Goal: Task Accomplishment & Management: Manage account settings

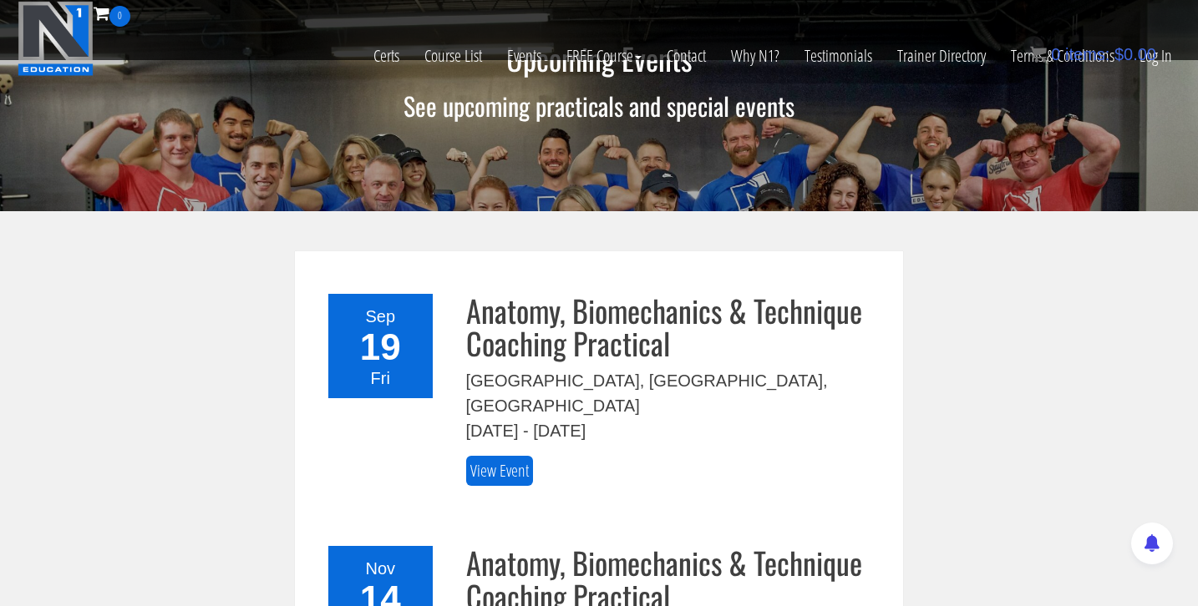
scroll to position [475, 0]
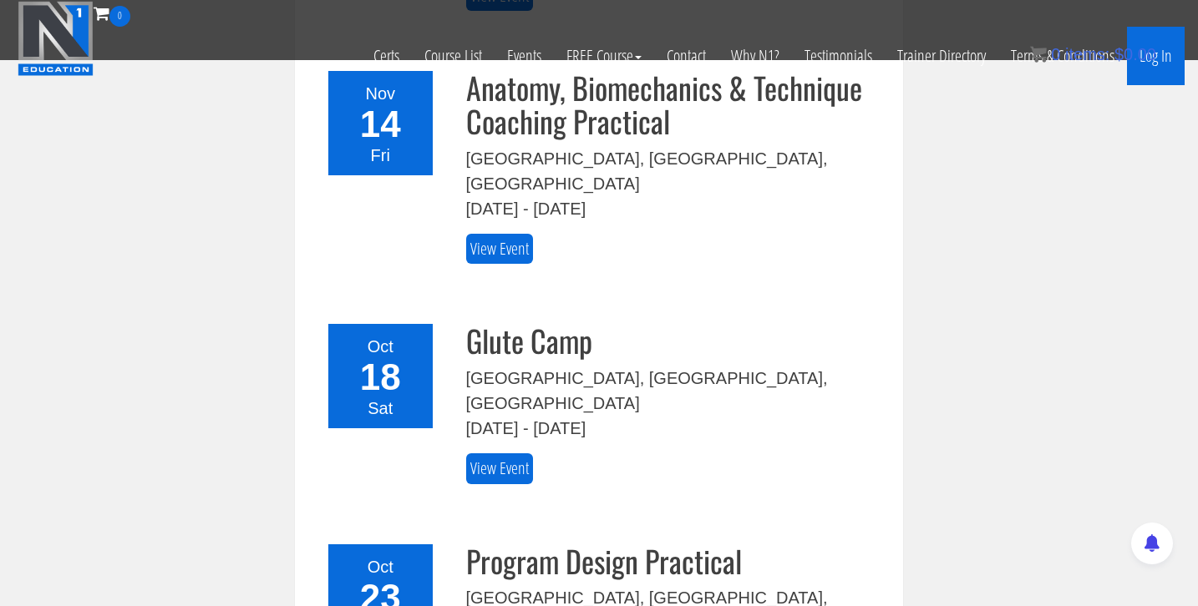
click at [1165, 56] on link "Log In" at bounding box center [1156, 56] width 58 height 58
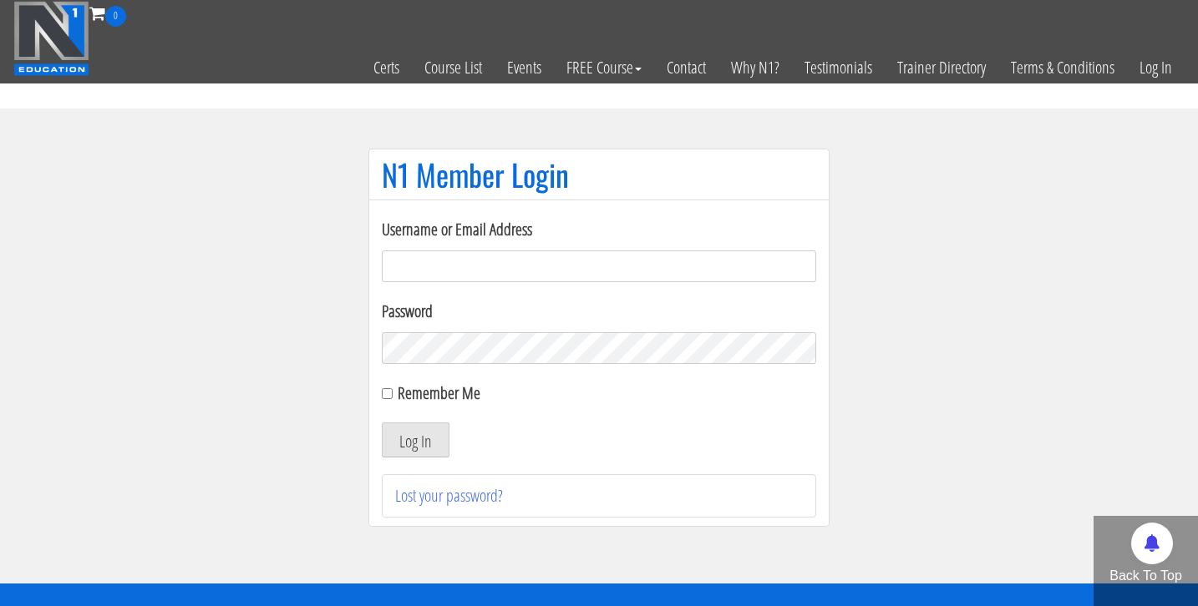
click at [540, 261] on input "Username or Email Address" at bounding box center [599, 267] width 434 height 32
type input "bosslady"
click at [382, 423] on button "Log In" at bounding box center [416, 440] width 68 height 35
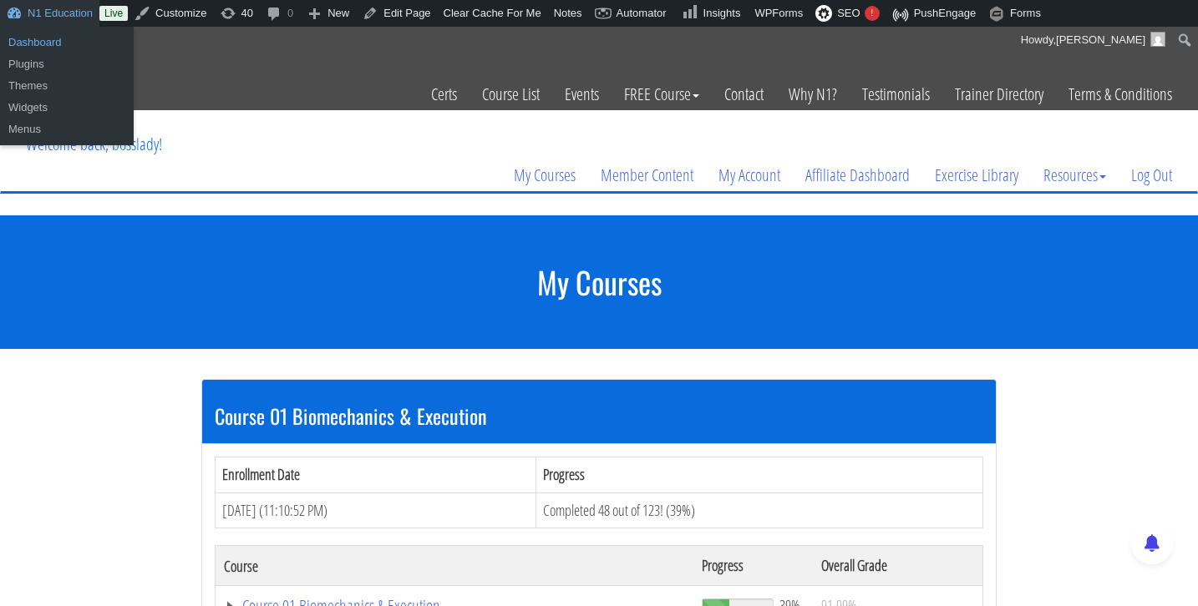
click at [53, 41] on link "Dashboard" at bounding box center [67, 43] width 134 height 22
